Goal: Transaction & Acquisition: Obtain resource

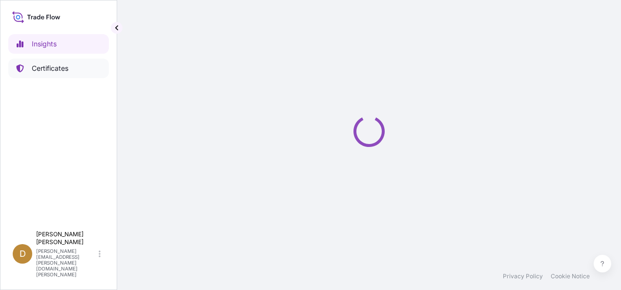
click at [36, 70] on p "Certificates" at bounding box center [50, 68] width 37 height 10
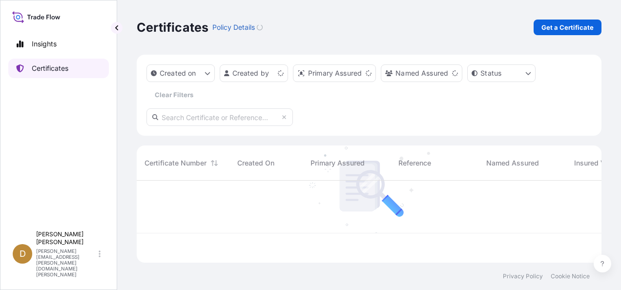
scroll to position [80, 457]
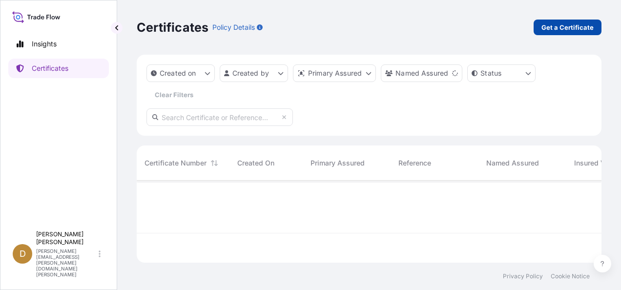
click at [570, 24] on p "Get a Certificate" at bounding box center [567, 27] width 52 height 10
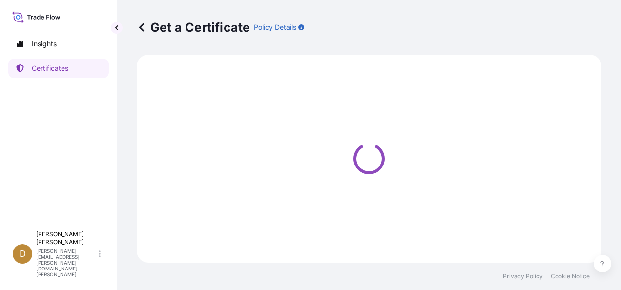
select select "Ocean Vessel"
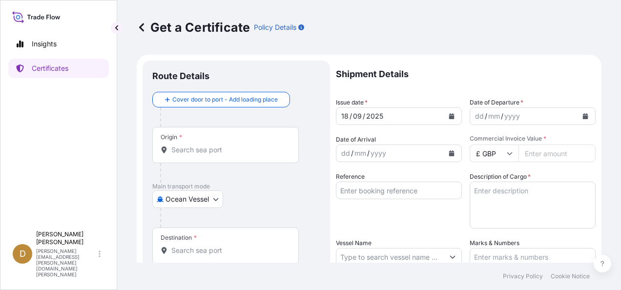
click at [199, 148] on input "Origin *" at bounding box center [228, 150] width 115 height 10
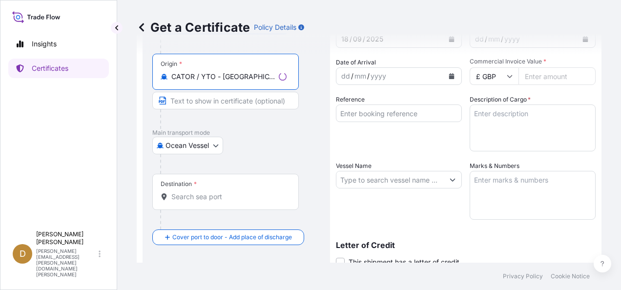
scroll to position [98, 0]
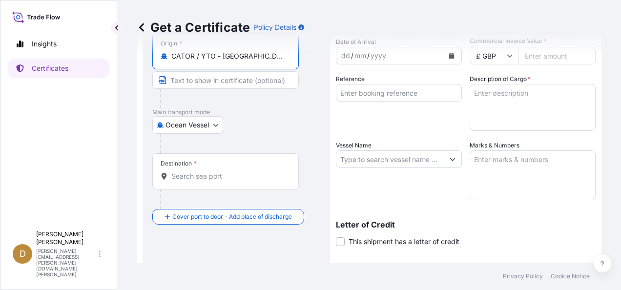
type input "CATOR / YTO - [GEOGRAPHIC_DATA], [GEOGRAPHIC_DATA]"
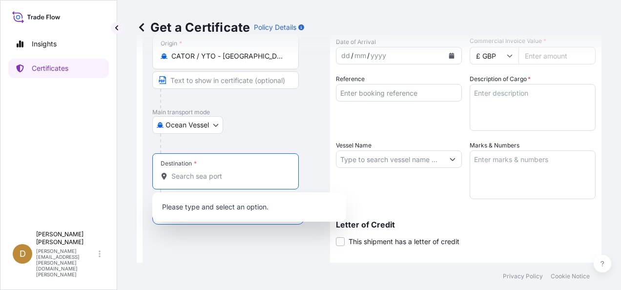
click at [234, 176] on input "Destination *" at bounding box center [228, 176] width 115 height 10
type input "N"
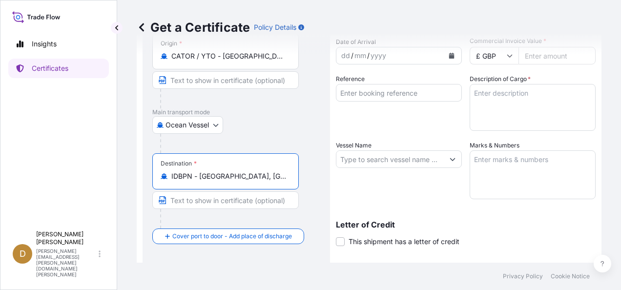
type input "IDBPN - [GEOGRAPHIC_DATA], [GEOGRAPHIC_DATA]"
click at [393, 92] on input "Reference" at bounding box center [399, 93] width 126 height 18
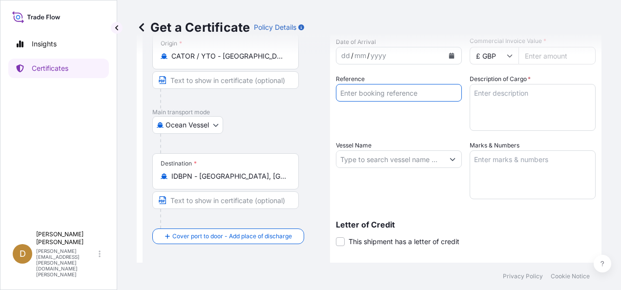
paste input "6100070484"
type input "6100070484"
click at [508, 53] on div "Get a Certificate Policy Details" at bounding box center [369, 27] width 464 height 55
click at [508, 56] on icon at bounding box center [509, 56] width 6 height 6
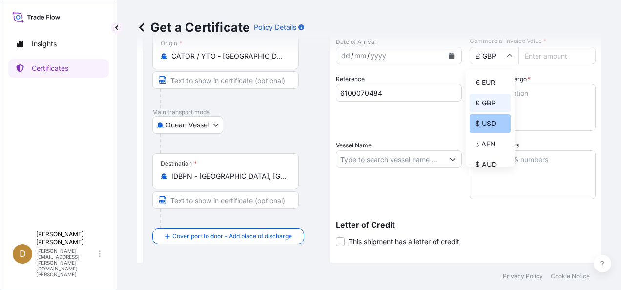
click at [494, 123] on div "$ USD" at bounding box center [489, 123] width 41 height 19
type input "$ USD"
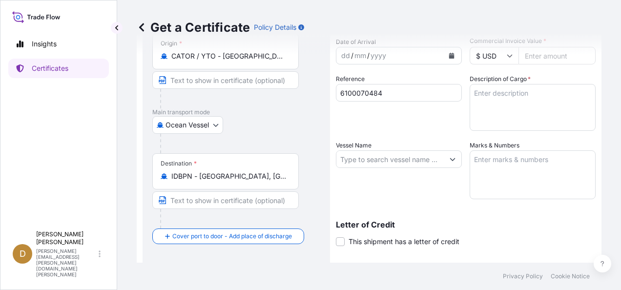
scroll to position [0, 0]
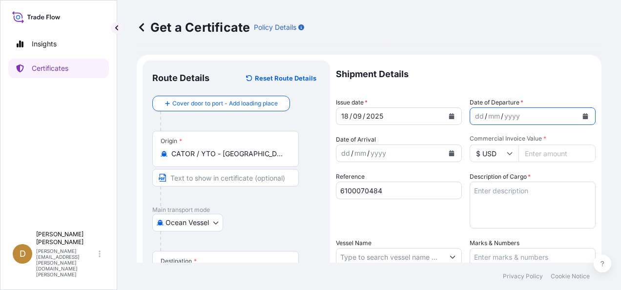
click at [582, 118] on icon "Calendar" at bounding box center [584, 116] width 5 height 6
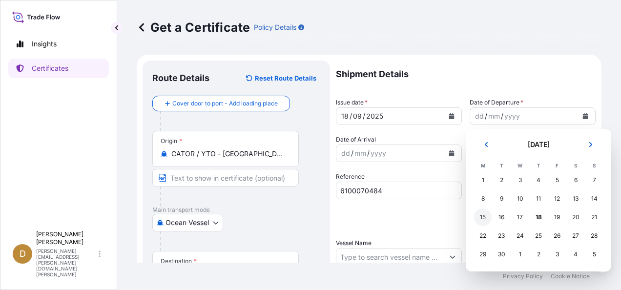
click at [483, 219] on div "15" at bounding box center [483, 217] width 18 height 18
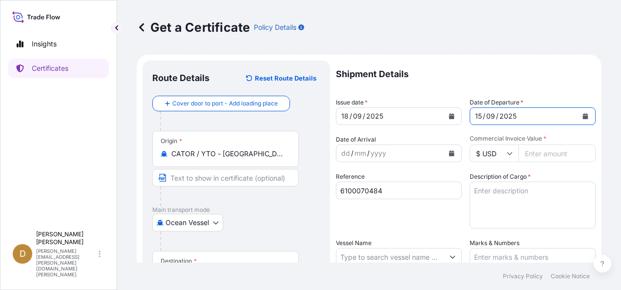
click at [541, 155] on input "Commercial Invoice Value *" at bounding box center [556, 153] width 77 height 18
click at [545, 147] on input "Commercial Invoice Value *" at bounding box center [556, 153] width 77 height 18
drag, startPoint x: 553, startPoint y: 153, endPoint x: 526, endPoint y: 153, distance: 27.3
click at [526, 153] on input "10657.30" at bounding box center [556, 153] width 77 height 18
click at [535, 153] on input "10720.18" at bounding box center [556, 153] width 77 height 18
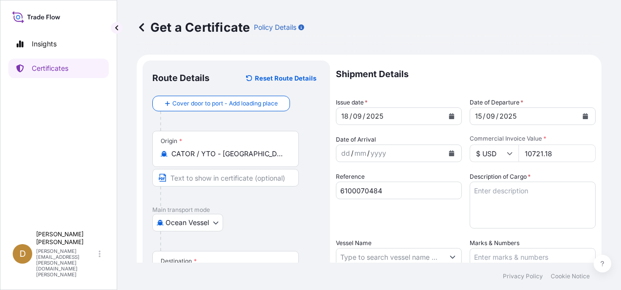
type input "10721.18"
click at [526, 211] on textarea "Description of Cargo *" at bounding box center [532, 204] width 126 height 47
click at [512, 210] on textarea "Description of Cargo *" at bounding box center [532, 204] width 126 height 47
click at [486, 201] on textarea "Description of Cargo *" at bounding box center [532, 204] width 126 height 47
paste textarea "[PHONE_NUMBER] Excavating Teeth"
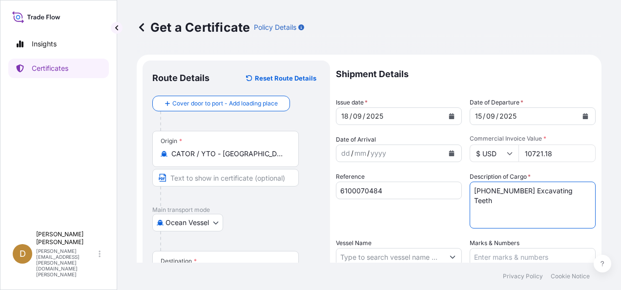
type textarea "[PHONE_NUMBER] Excavating Teeth"
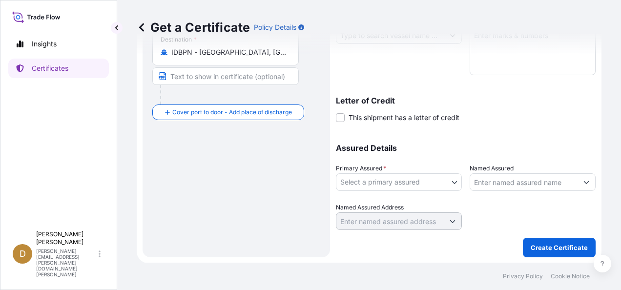
scroll to position [221, 0]
click at [441, 180] on body "Insights Certificates D Dancel Canelas [EMAIL_ADDRESS][PERSON_NAME][DOMAIN_NAME…" at bounding box center [310, 145] width 621 height 290
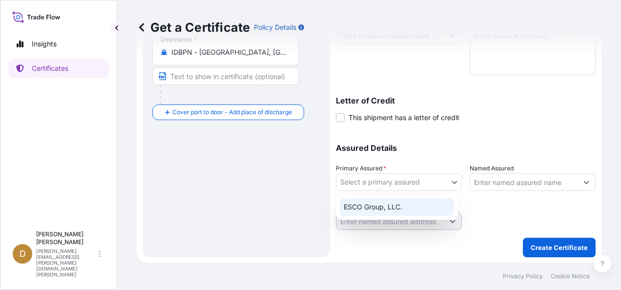
click at [349, 209] on div "ESCO Group, LLC." at bounding box center [397, 207] width 114 height 18
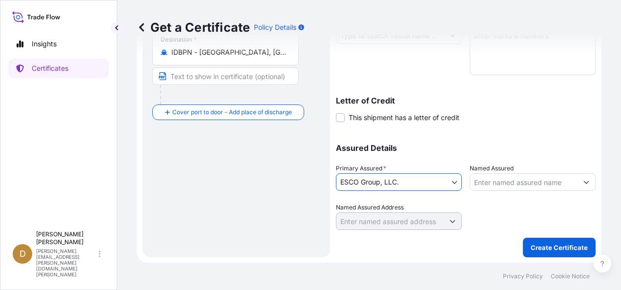
click at [583, 183] on icon "Show suggestions" at bounding box center [586, 182] width 6 height 6
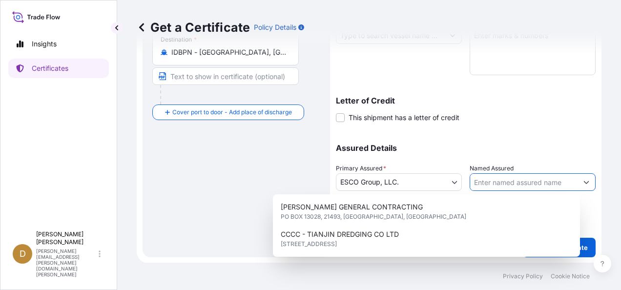
click at [541, 178] on input "Named Assured" at bounding box center [523, 182] width 107 height 18
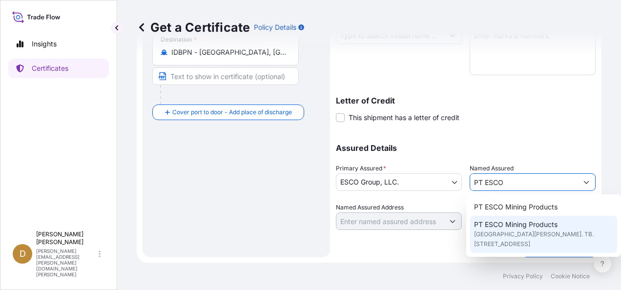
click at [487, 249] on span "[GEOGRAPHIC_DATA][PERSON_NAME]. TB. [STREET_ADDRESS]" at bounding box center [543, 239] width 139 height 20
type input "PT ESCO Mining Products"
type input "[GEOGRAPHIC_DATA][PERSON_NAME]. TB. Simatupang No. 2"
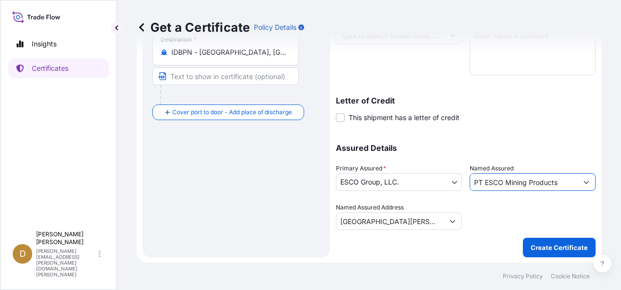
type input "PT ESCO Mining Products"
click at [475, 125] on div "Shipment Details Issue date * [DATE] Date of Departure * [DATE] Date of Arrival…" at bounding box center [466, 34] width 260 height 391
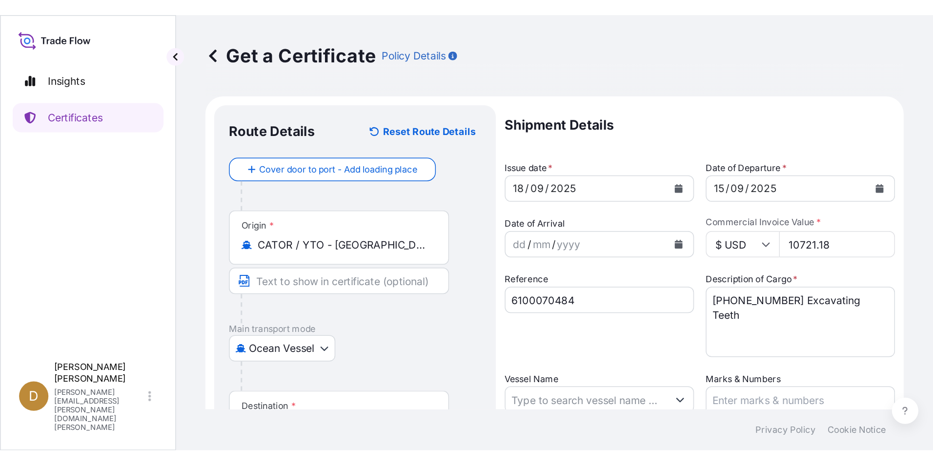
scroll to position [0, 0]
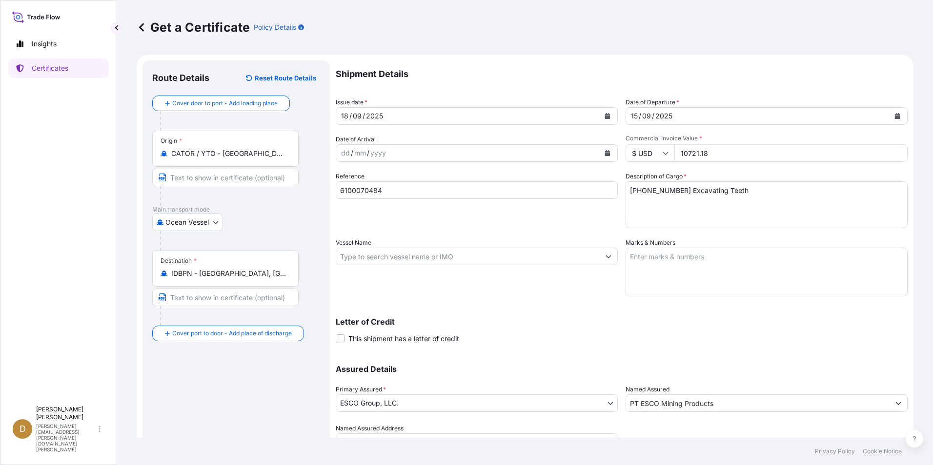
click at [395, 193] on input "6100070484" at bounding box center [477, 190] width 282 height 18
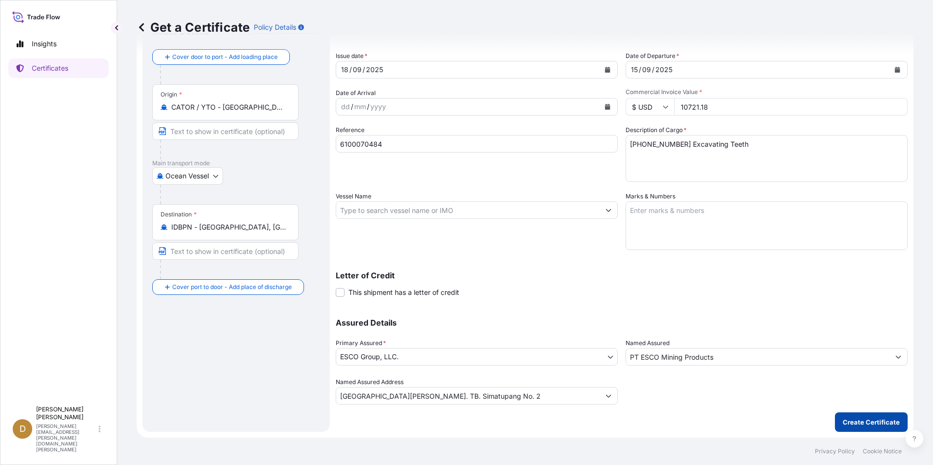
click at [620, 289] on button "Create Certificate" at bounding box center [871, 423] width 73 height 20
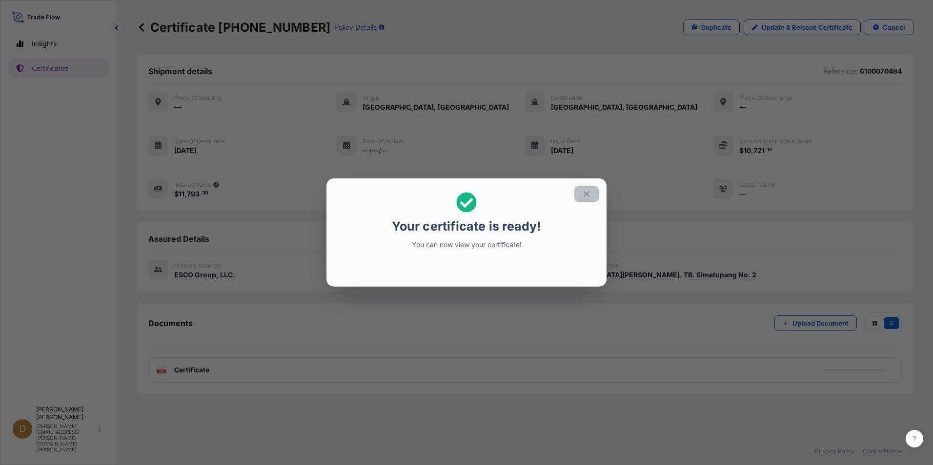
click at [586, 195] on icon "button" at bounding box center [586, 194] width 9 height 9
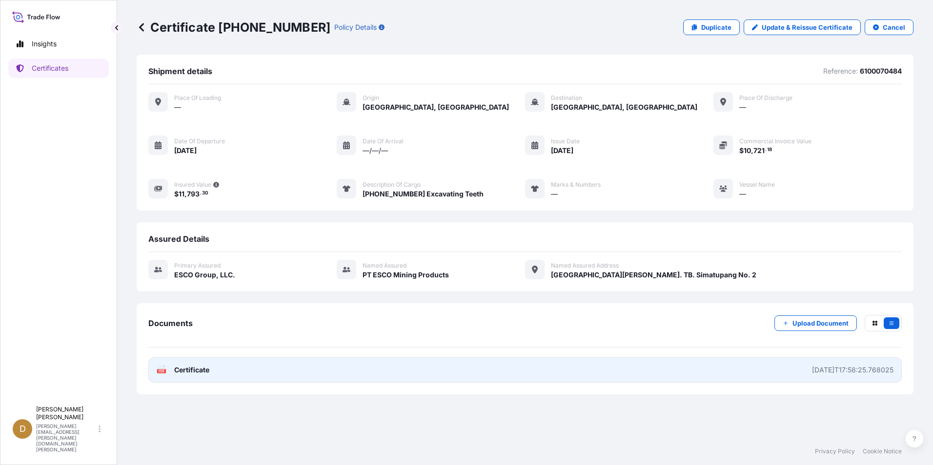
click at [620, 289] on div "[DATE]T17:58:25.768025" at bounding box center [852, 370] width 81 height 10
